Goal: Register for event/course

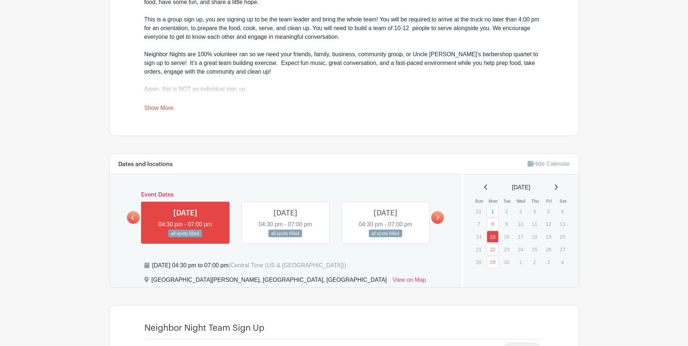
scroll to position [290, 0]
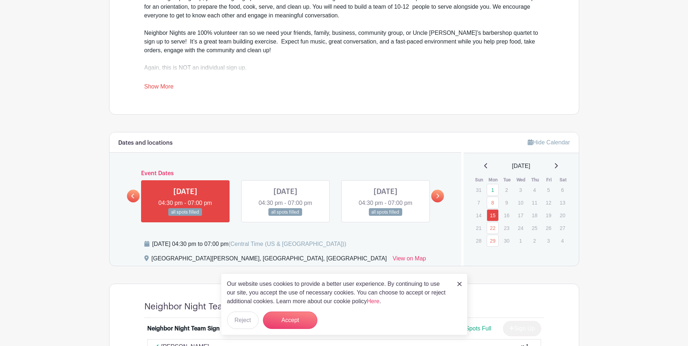
click at [438, 193] on icon at bounding box center [437, 195] width 3 height 5
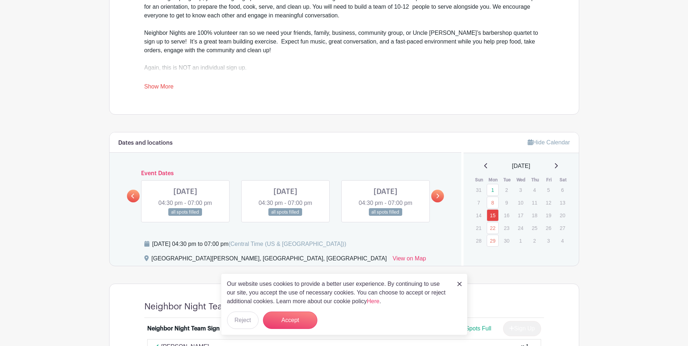
click at [437, 193] on icon at bounding box center [437, 195] width 3 height 5
click at [436, 193] on icon at bounding box center [437, 195] width 3 height 5
click at [132, 193] on icon at bounding box center [132, 195] width 3 height 5
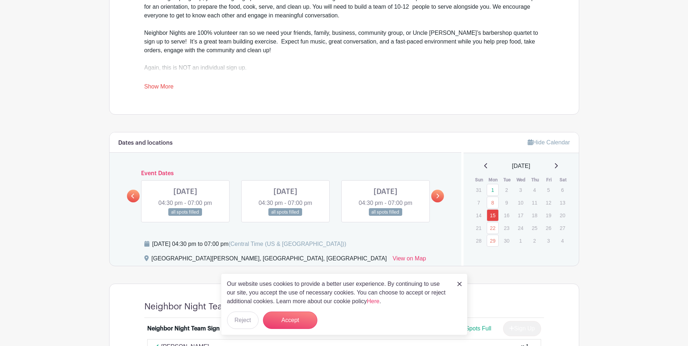
click at [132, 193] on icon at bounding box center [132, 195] width 3 height 5
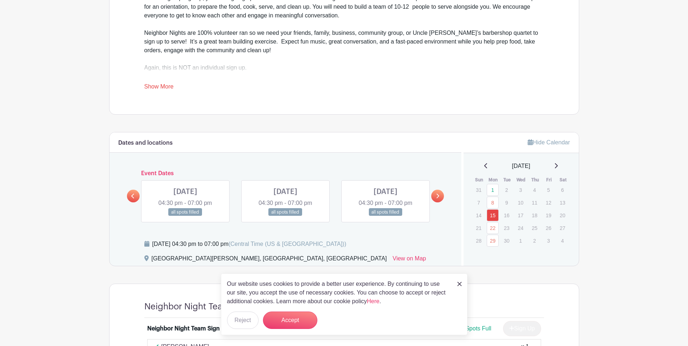
click at [132, 193] on icon at bounding box center [132, 195] width 3 height 5
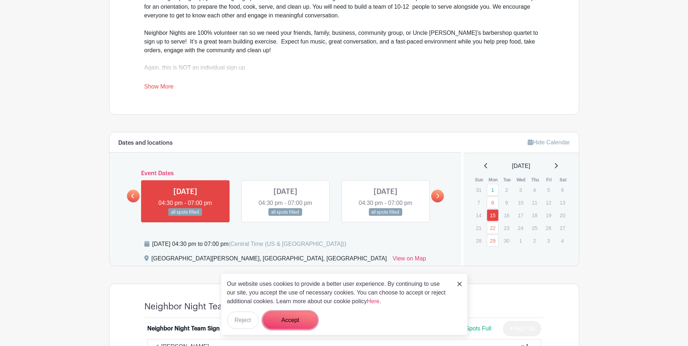
click at [288, 321] on button "Accept" at bounding box center [290, 319] width 54 height 17
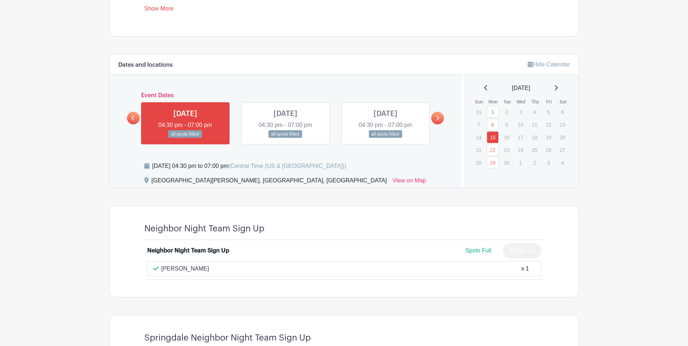
scroll to position [72, 0]
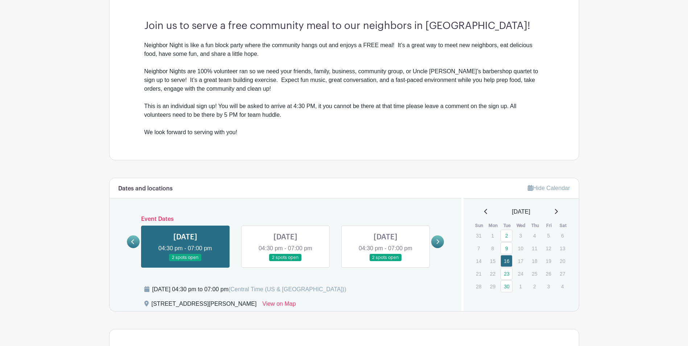
scroll to position [217, 0]
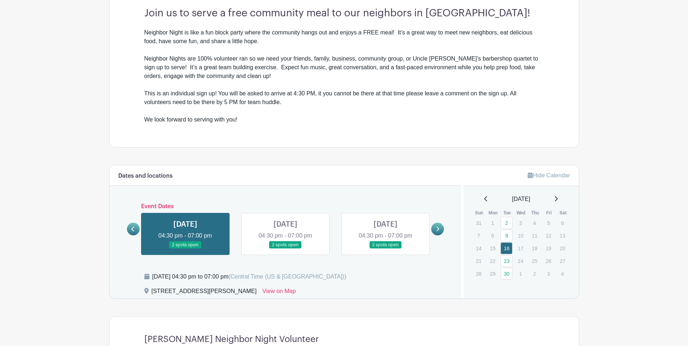
click at [436, 230] on icon at bounding box center [437, 228] width 3 height 5
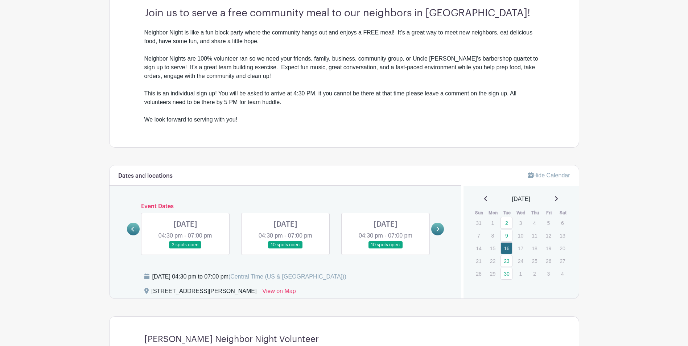
click at [436, 230] on icon at bounding box center [437, 228] width 3 height 5
click at [433, 229] on link at bounding box center [437, 229] width 13 height 13
click at [130, 231] on link at bounding box center [133, 229] width 13 height 13
click at [437, 230] on icon at bounding box center [437, 228] width 3 height 5
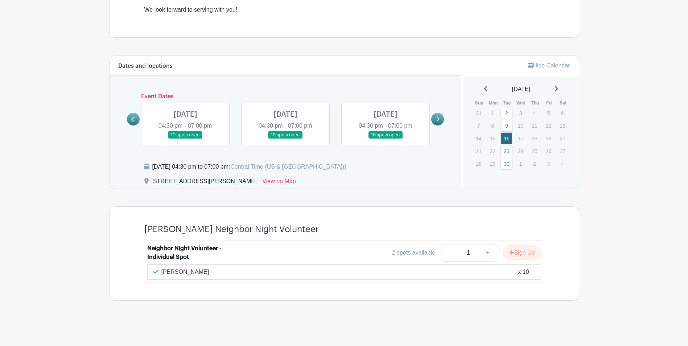
scroll to position [327, 0]
drag, startPoint x: 230, startPoint y: 183, endPoint x: 150, endPoint y: 186, distance: 80.5
click at [150, 186] on div "[STREET_ADDRESS][PERSON_NAME] View on Map" at bounding box center [298, 183] width 308 height 12
click at [133, 121] on icon at bounding box center [132, 118] width 3 height 5
click at [434, 125] on div at bounding box center [437, 119] width 13 height 13
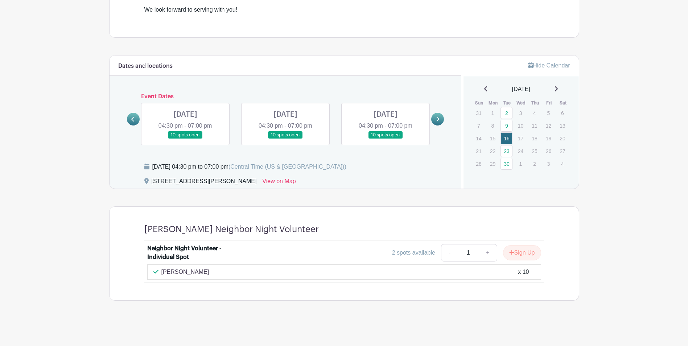
click at [437, 121] on icon at bounding box center [437, 119] width 3 height 5
